Goal: Task Accomplishment & Management: Manage account settings

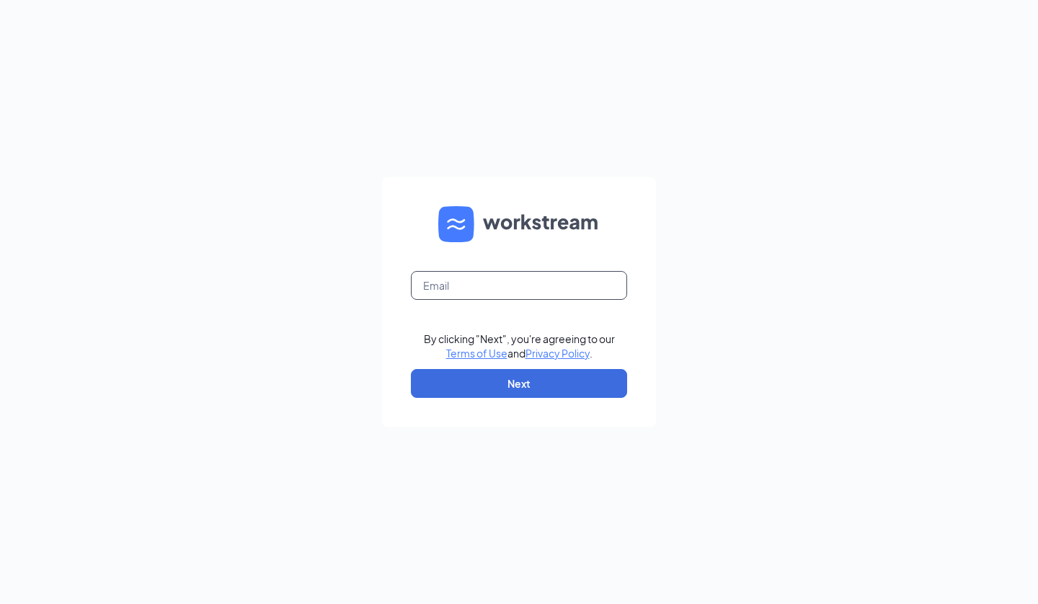
click at [508, 288] on input "text" at bounding box center [519, 285] width 216 height 29
type input "chris.schoon84@gmail.com"
click at [508, 385] on button "Next" at bounding box center [519, 383] width 216 height 29
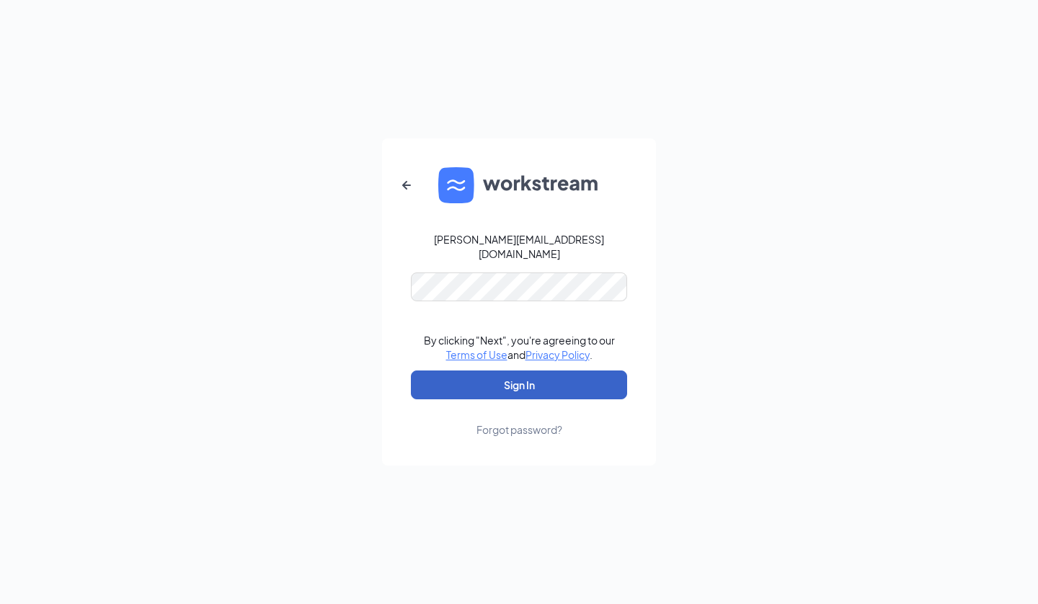
click at [507, 378] on button "Sign In" at bounding box center [519, 384] width 216 height 29
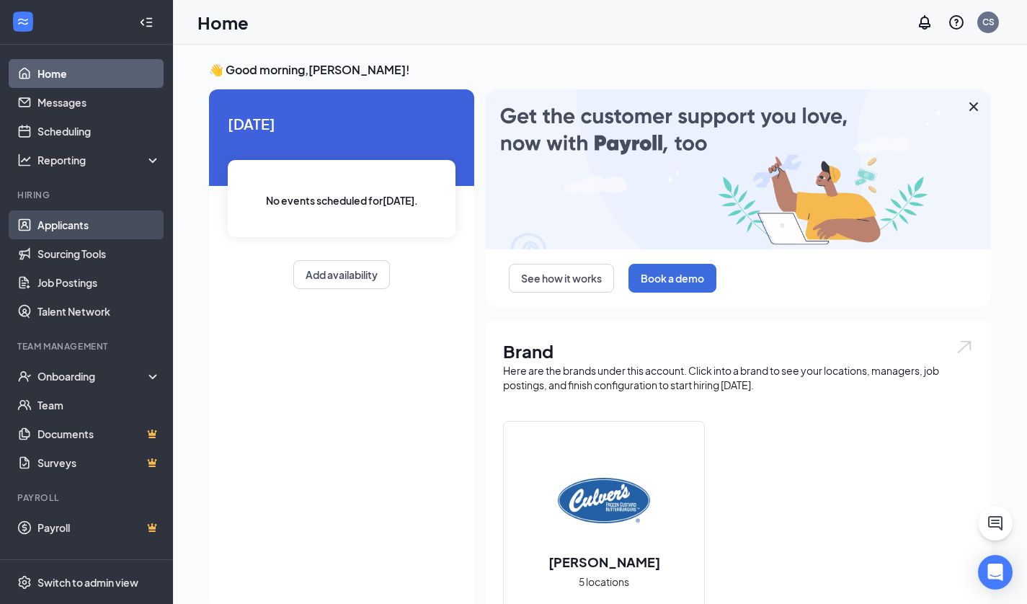
click at [73, 228] on link "Applicants" at bounding box center [98, 224] width 123 height 29
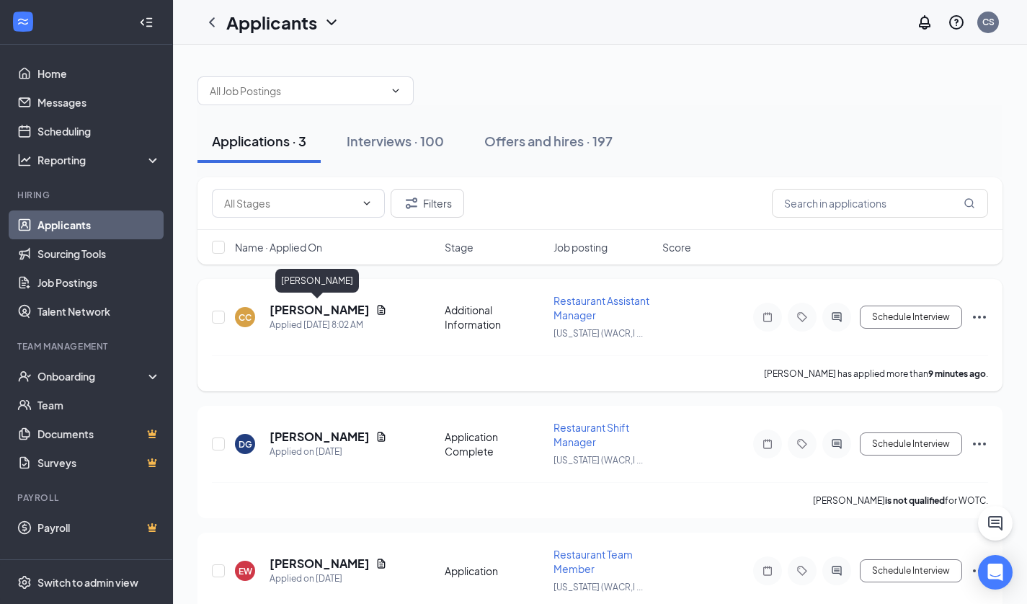
click at [295, 311] on h5 "[PERSON_NAME]" at bounding box center [320, 310] width 100 height 16
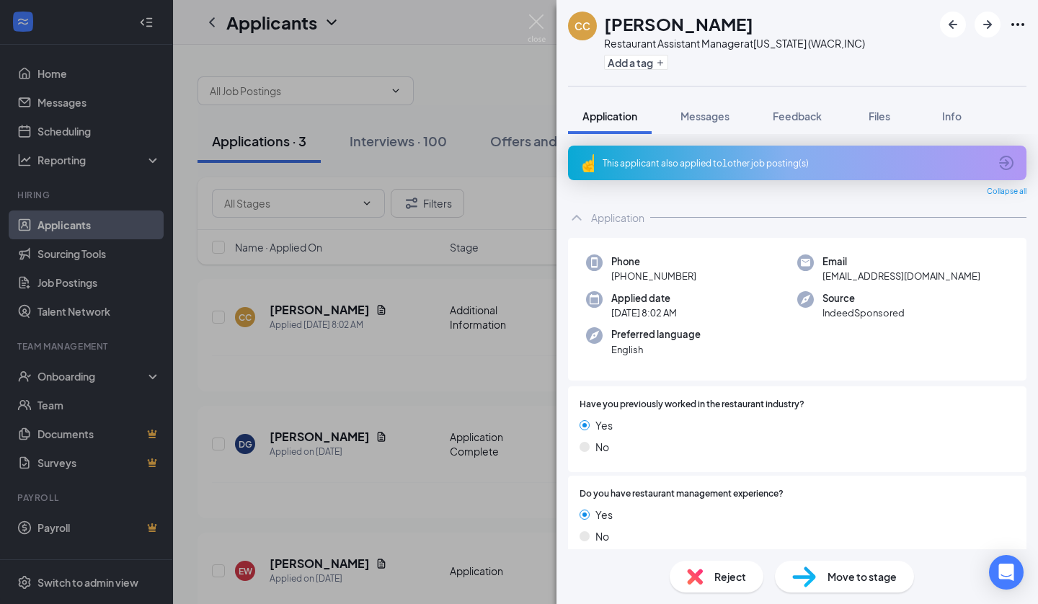
click at [997, 170] on icon "ArrowCircle" at bounding box center [1005, 162] width 17 height 17
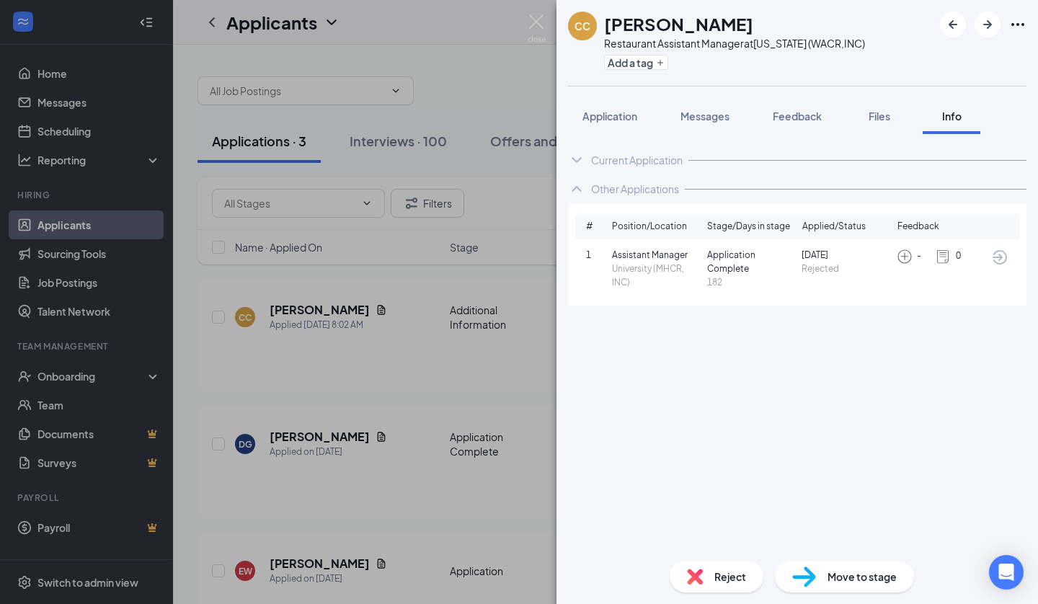
click at [602, 119] on span "Application" at bounding box center [609, 116] width 55 height 13
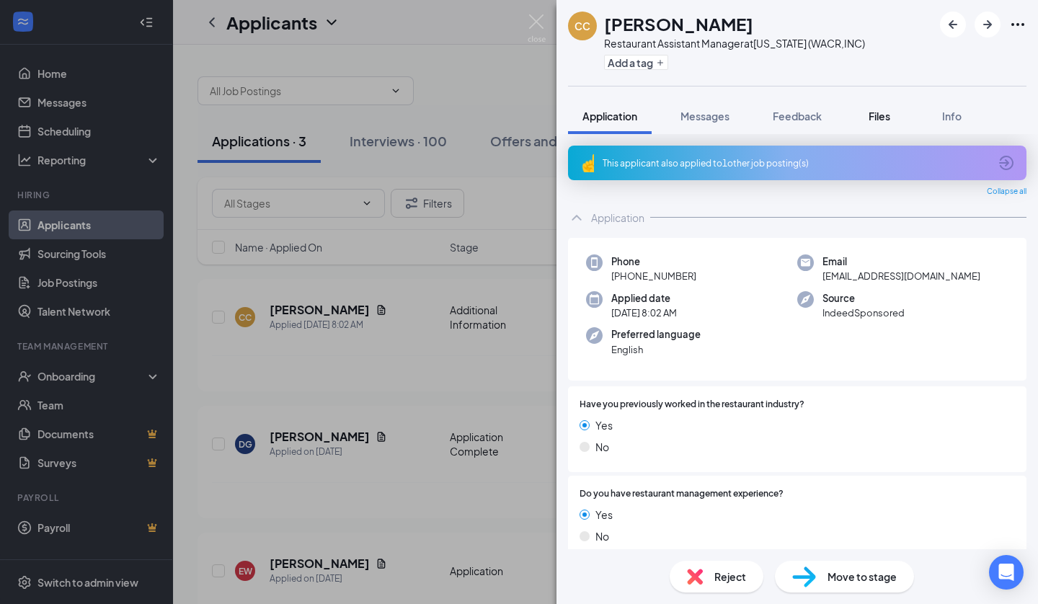
click at [875, 115] on span "Files" at bounding box center [879, 116] width 22 height 13
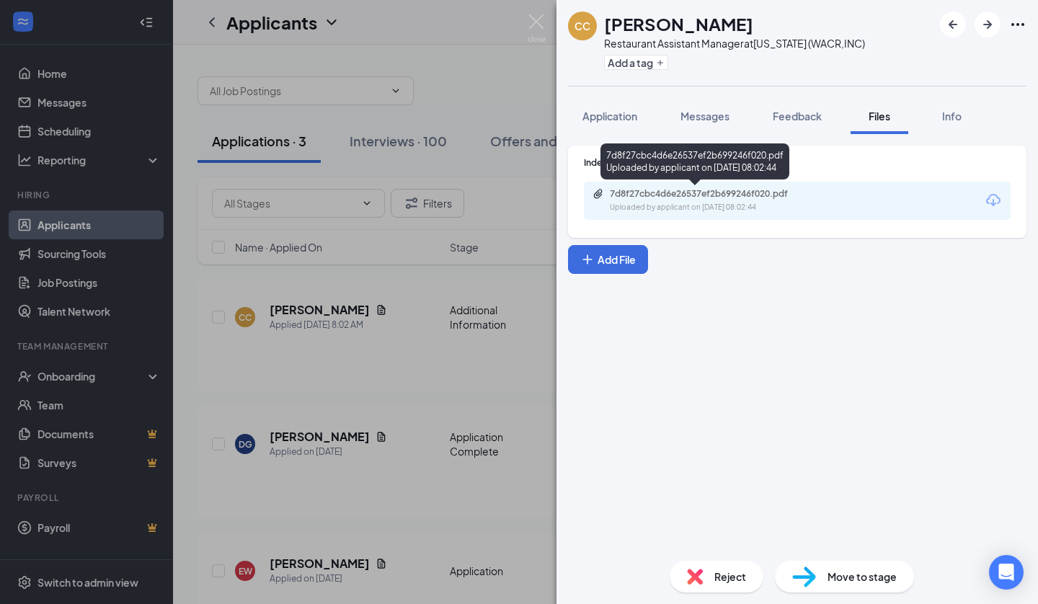
click at [654, 197] on div "7d8f27cbc4d6e26537ef2b699246f020.pdf" at bounding box center [711, 194] width 202 height 12
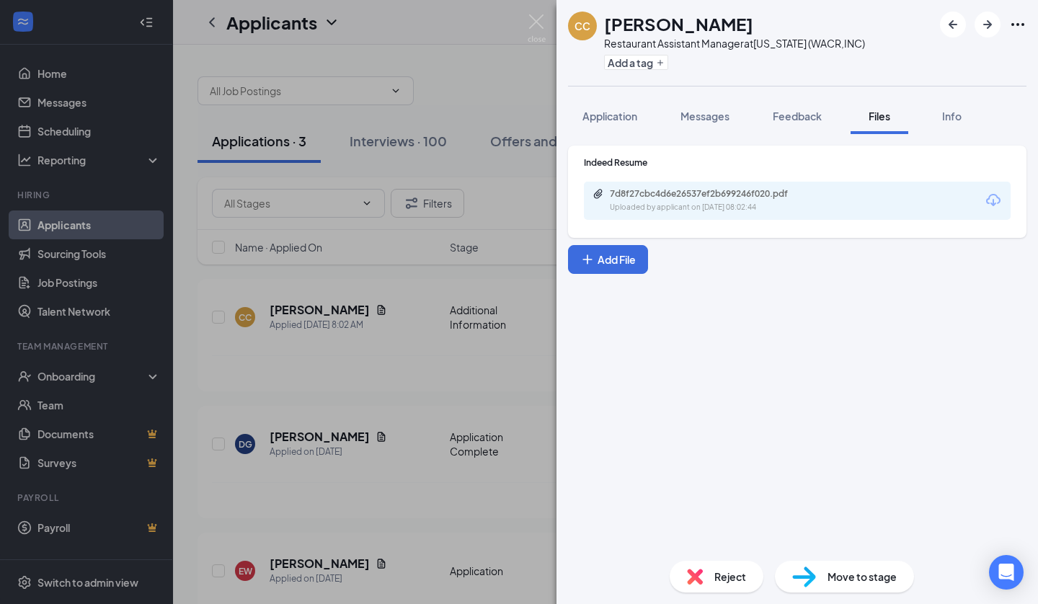
click at [695, 574] on img at bounding box center [695, 577] width 16 height 16
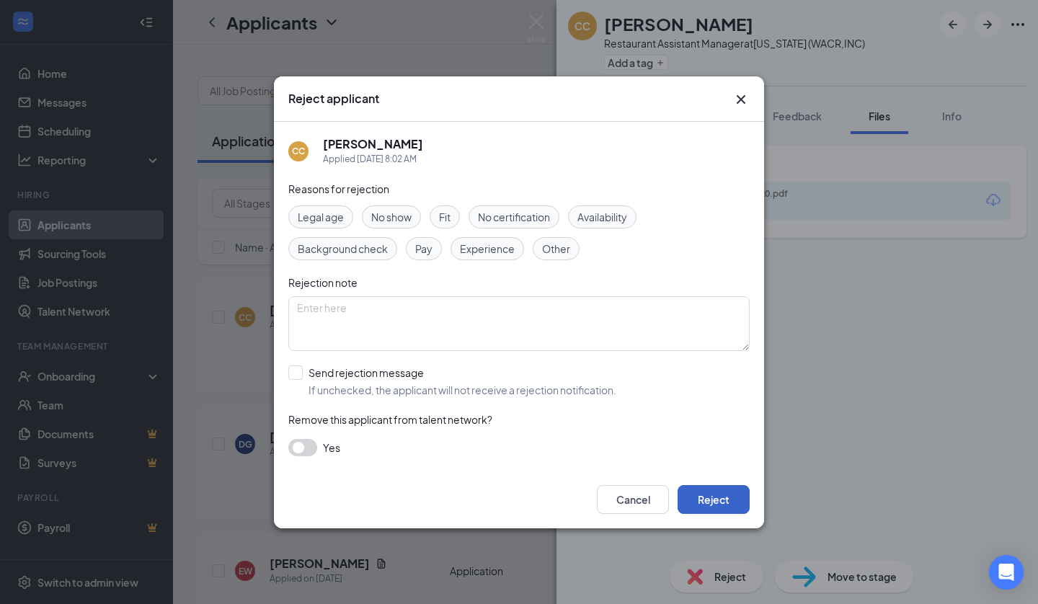
click at [693, 504] on button "Reject" at bounding box center [713, 499] width 72 height 29
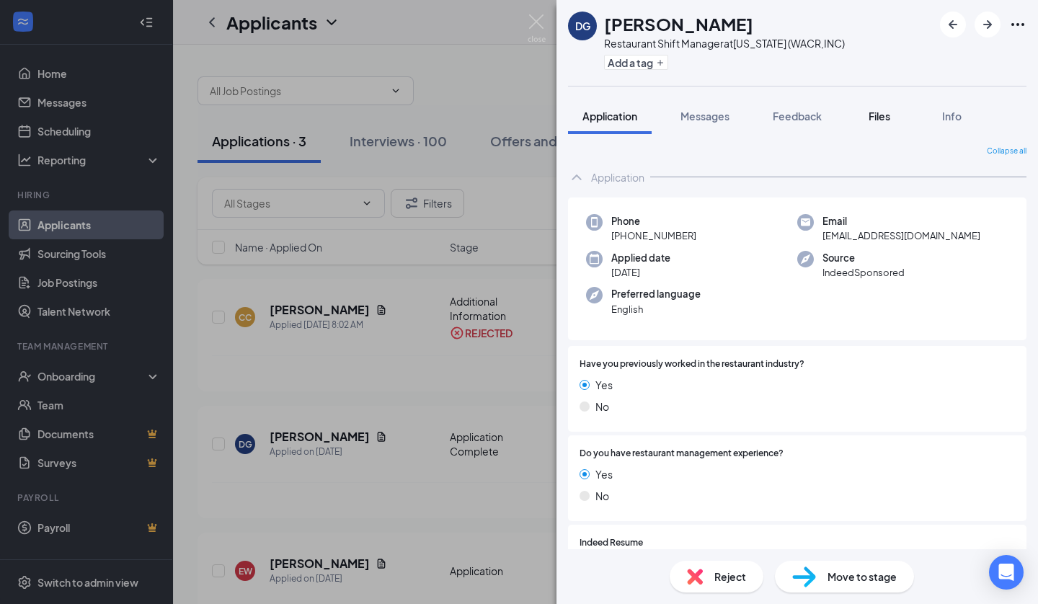
click at [882, 116] on span "Files" at bounding box center [879, 116] width 22 height 13
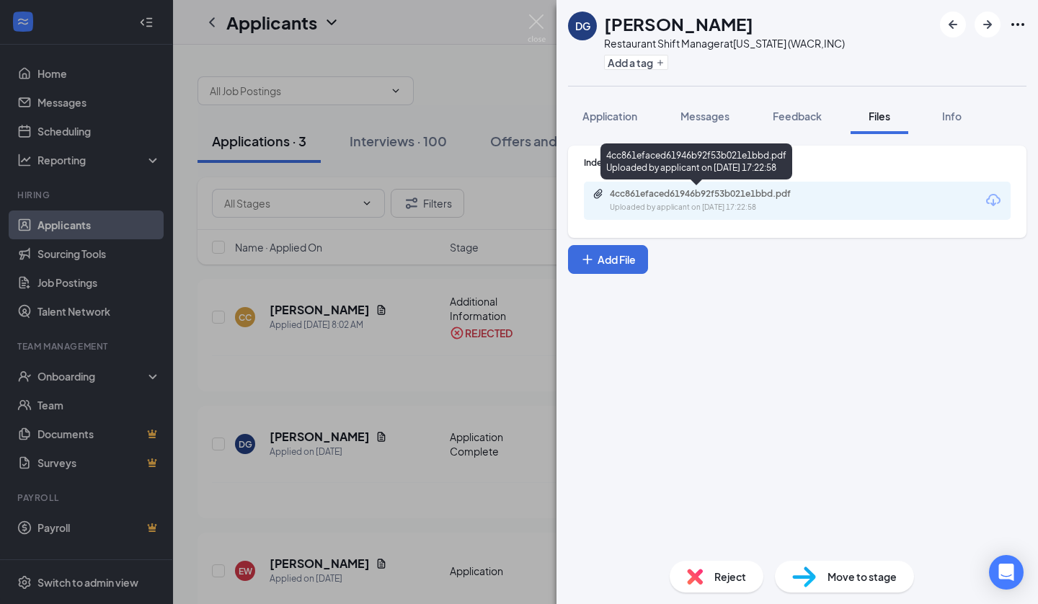
click at [695, 200] on div "4cc861efaced61946b92f53b021e1bbd.pdf Uploaded by applicant on [DATE] 17:22:58" at bounding box center [708, 200] width 233 height 25
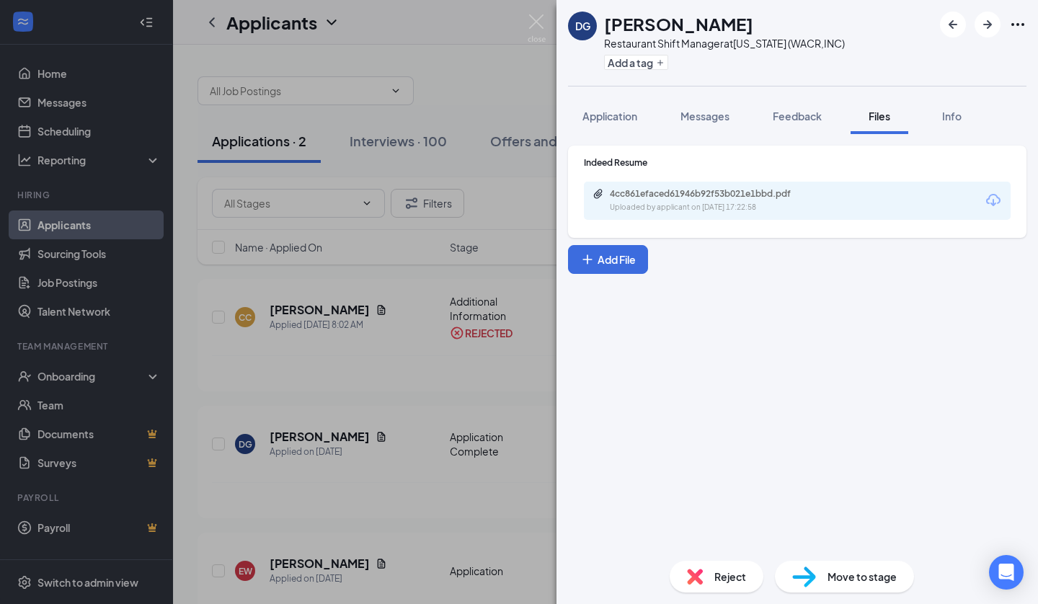
click at [698, 569] on img at bounding box center [695, 577] width 16 height 16
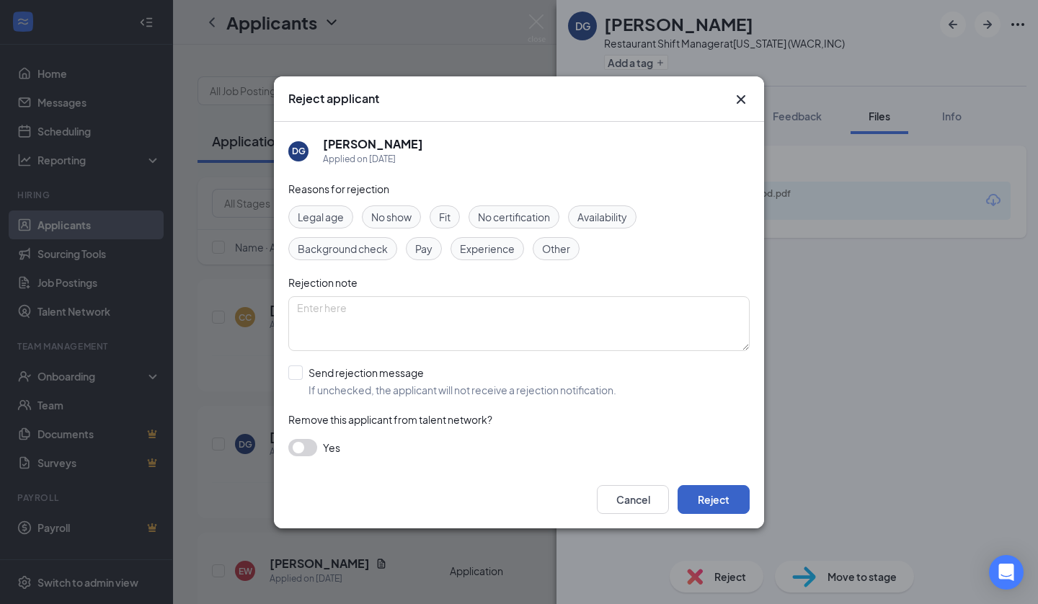
click at [714, 502] on button "Reject" at bounding box center [713, 499] width 72 height 29
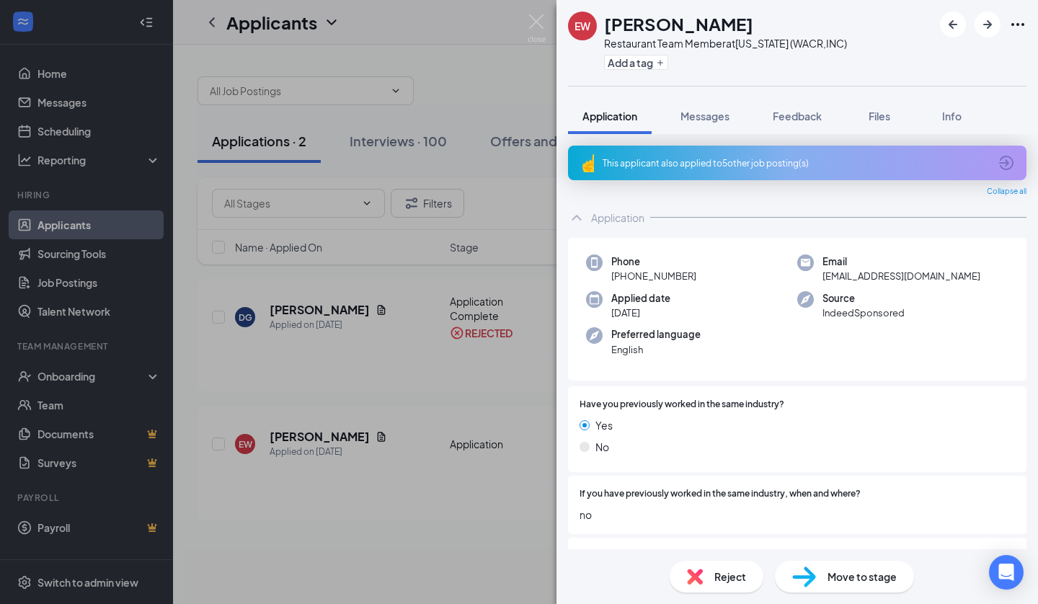
click at [997, 160] on icon "ArrowCircle" at bounding box center [1005, 162] width 17 height 17
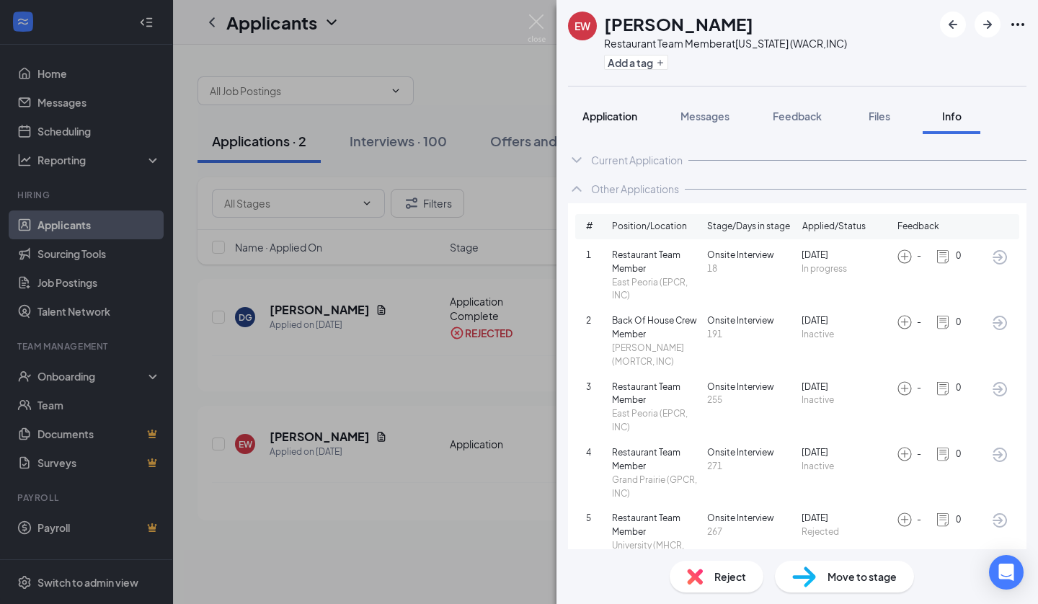
click at [608, 118] on span "Application" at bounding box center [609, 116] width 55 height 13
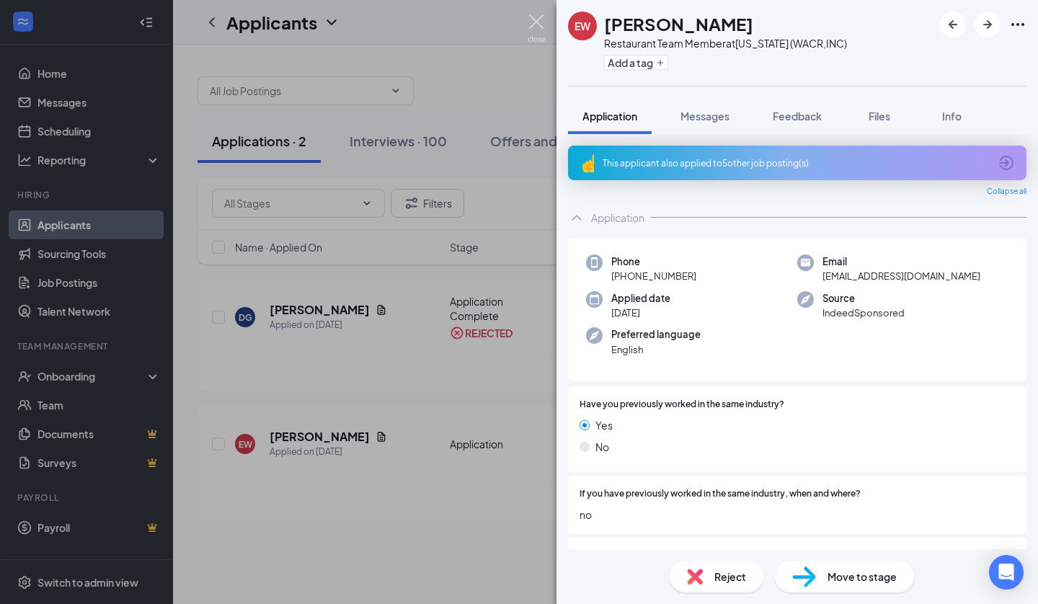
click at [531, 22] on img at bounding box center [537, 28] width 18 height 28
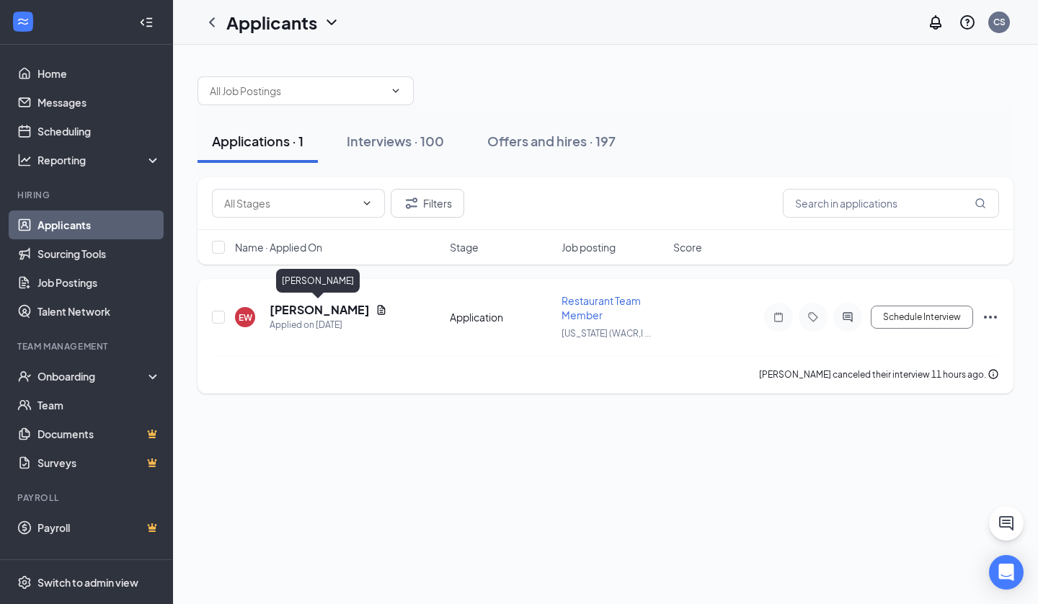
click at [293, 310] on h5 "[PERSON_NAME]" at bounding box center [320, 310] width 100 height 16
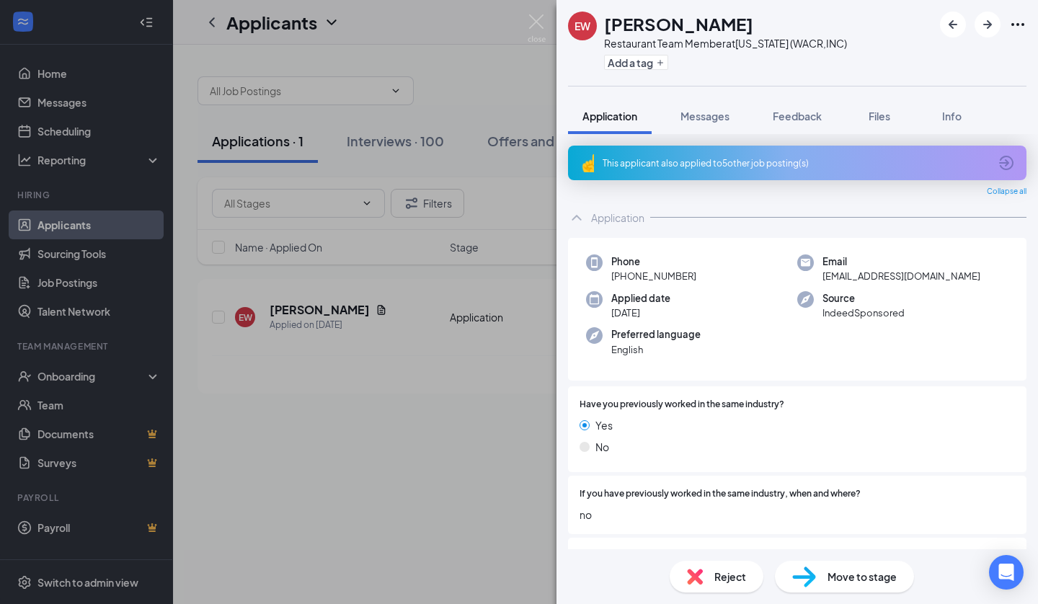
click at [699, 573] on img at bounding box center [695, 577] width 16 height 16
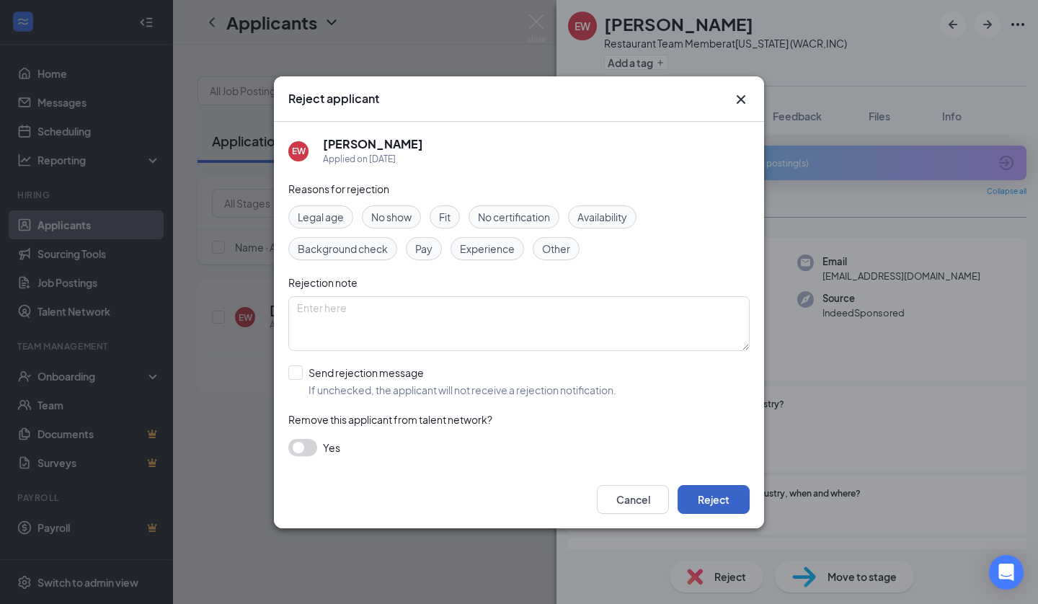
click at [713, 504] on button "Reject" at bounding box center [713, 499] width 72 height 29
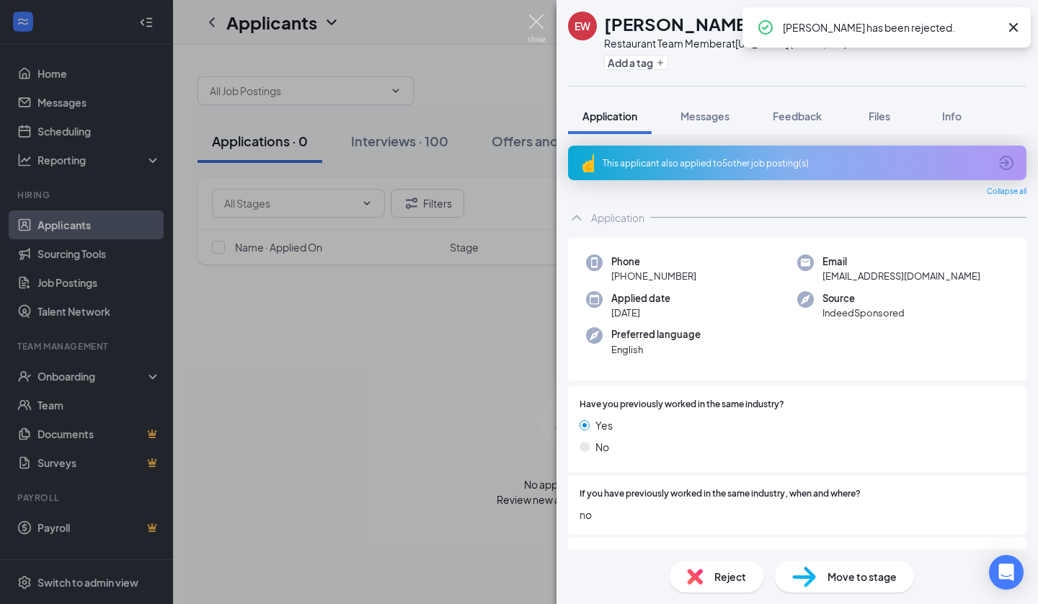
click at [531, 25] on img at bounding box center [537, 28] width 18 height 28
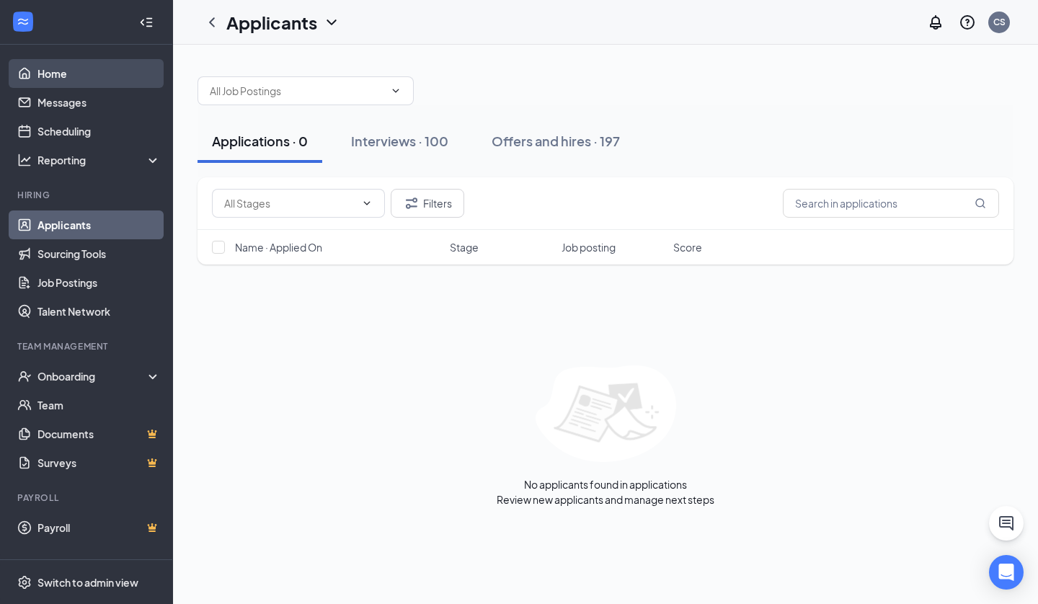
click at [52, 75] on link "Home" at bounding box center [98, 73] width 123 height 29
